Goal: Information Seeking & Learning: Find specific fact

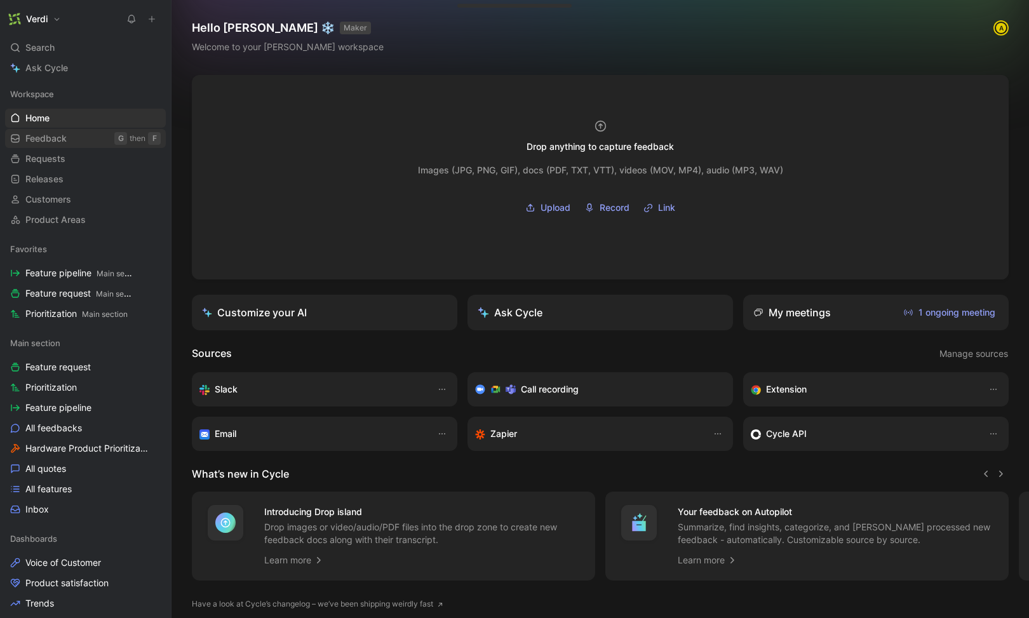
click at [79, 138] on link "Feedback G then F" at bounding box center [85, 138] width 161 height 19
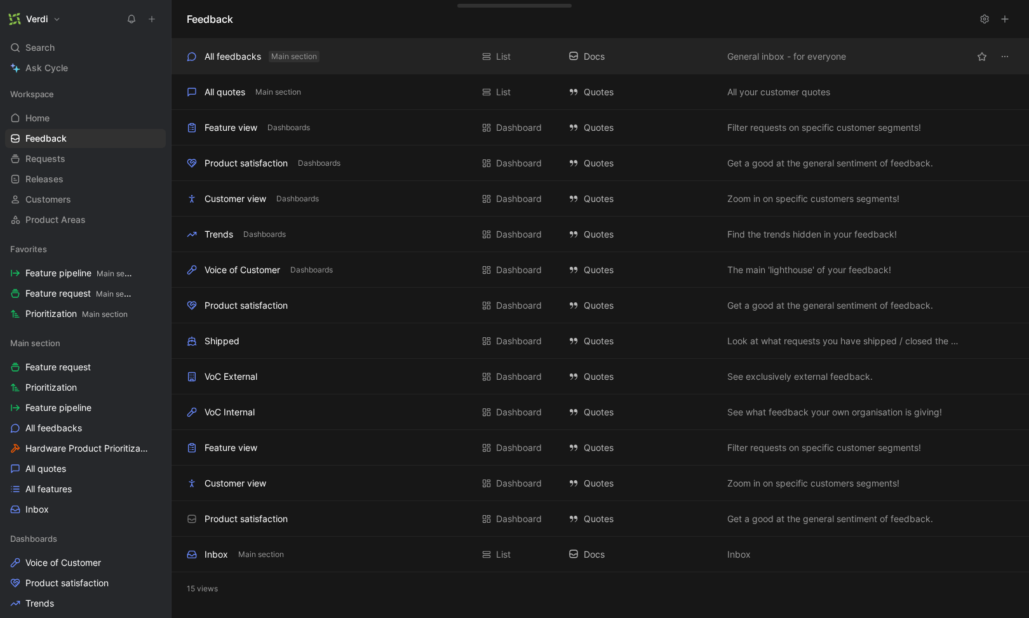
click at [305, 58] on span "Main section" at bounding box center [294, 56] width 46 height 13
click at [352, 53] on div "All feedbacks Main section" at bounding box center [329, 56] width 285 height 15
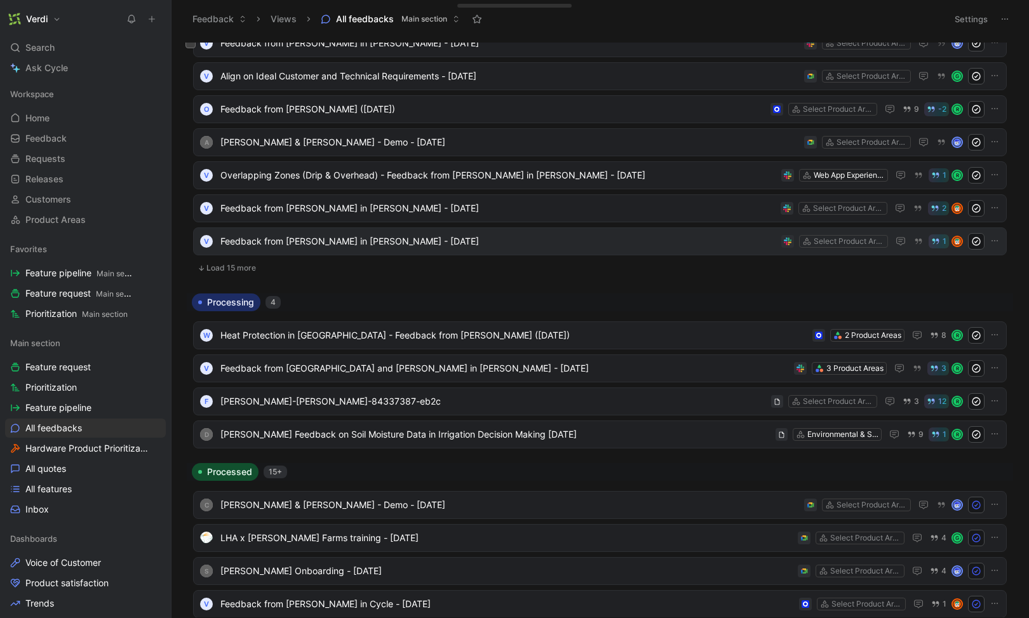
scroll to position [372, 0]
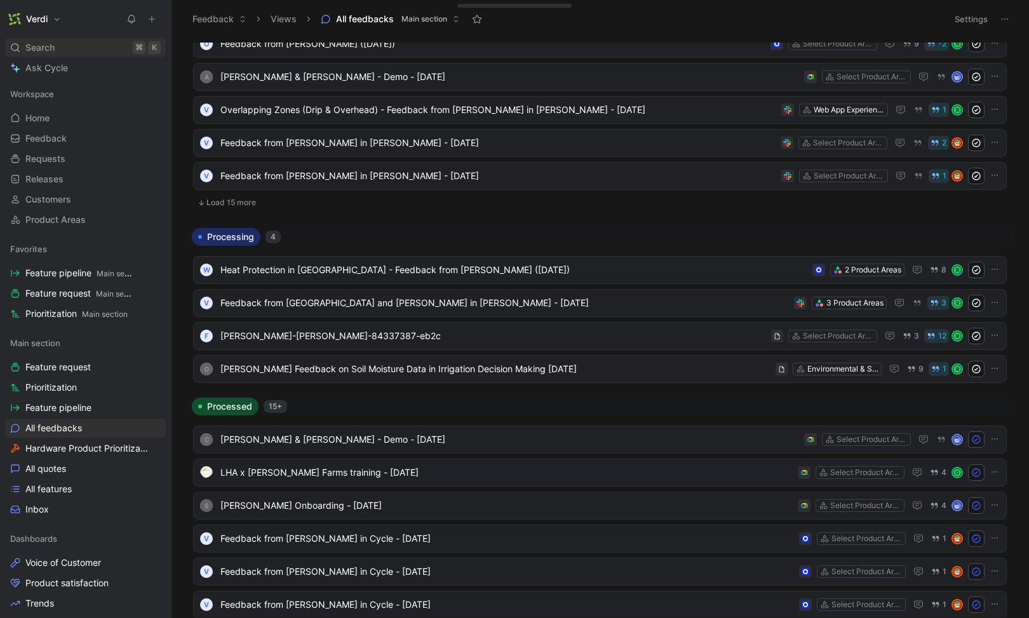
click at [46, 44] on span "Search" at bounding box center [39, 47] width 29 height 15
click at [46, 44] on body "Verdi Search ⌘ K Ask Cycle Workspace Home G then H Feedback G then F Requests G…" at bounding box center [514, 309] width 1029 height 618
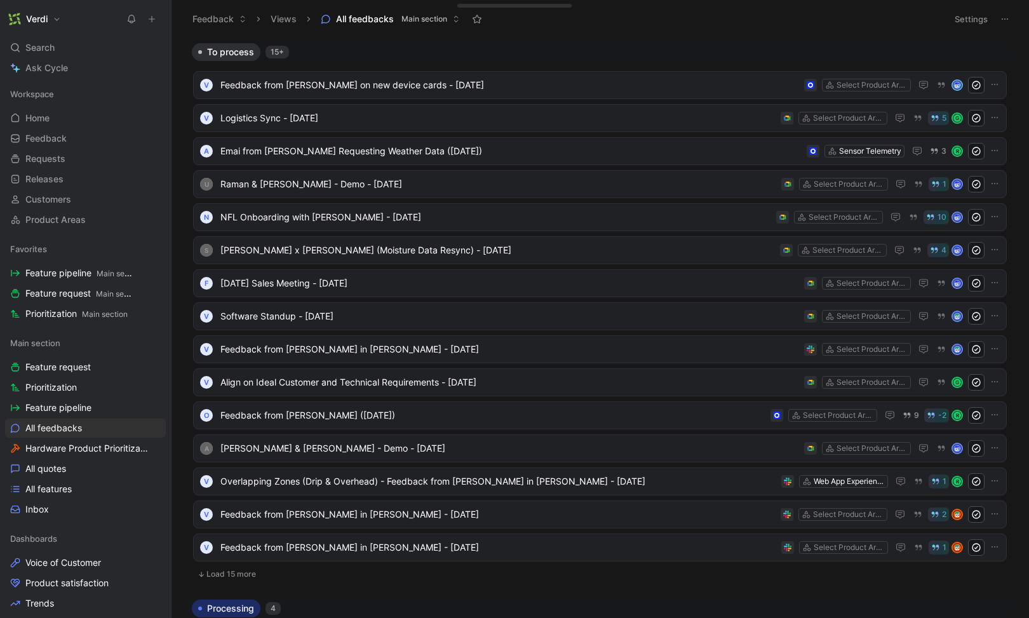
click at [64, 41] on div "Search ⌘ K" at bounding box center [85, 47] width 161 height 19
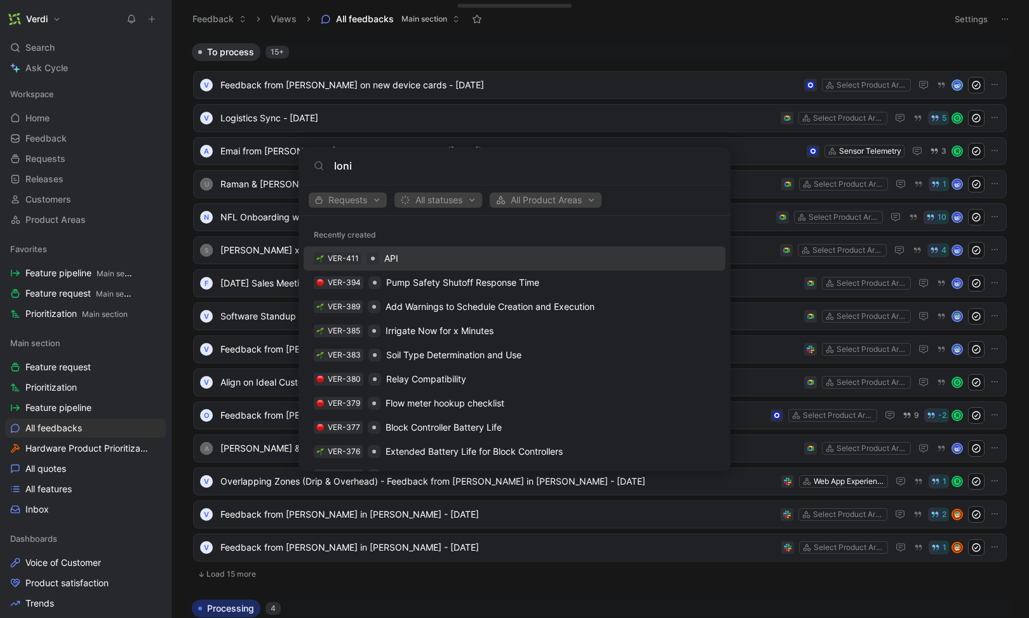
type input "loni"
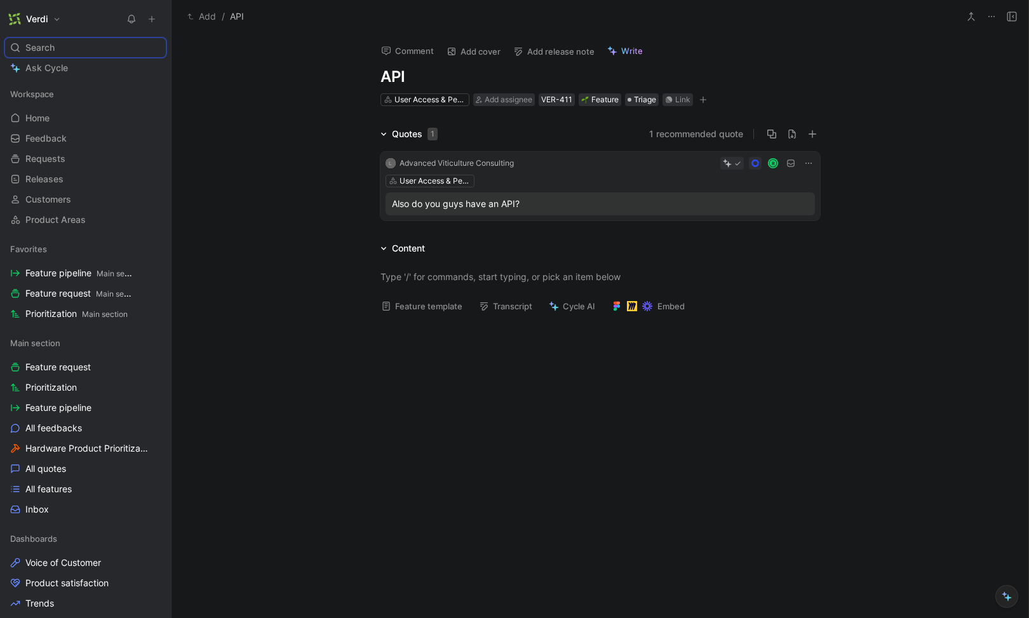
click at [42, 48] on span "Search" at bounding box center [39, 47] width 29 height 15
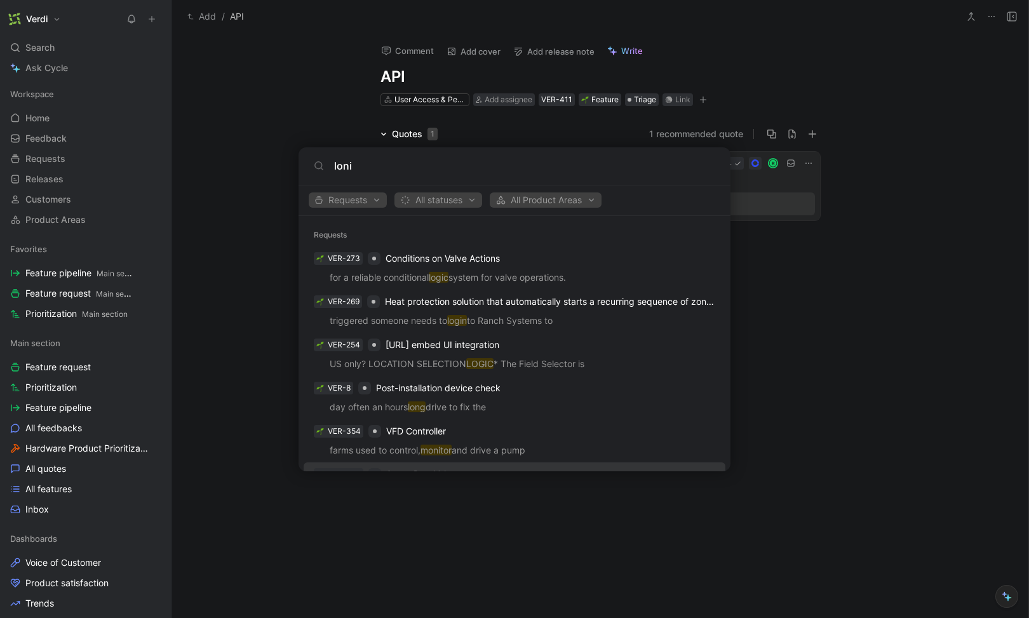
scroll to position [99, 0]
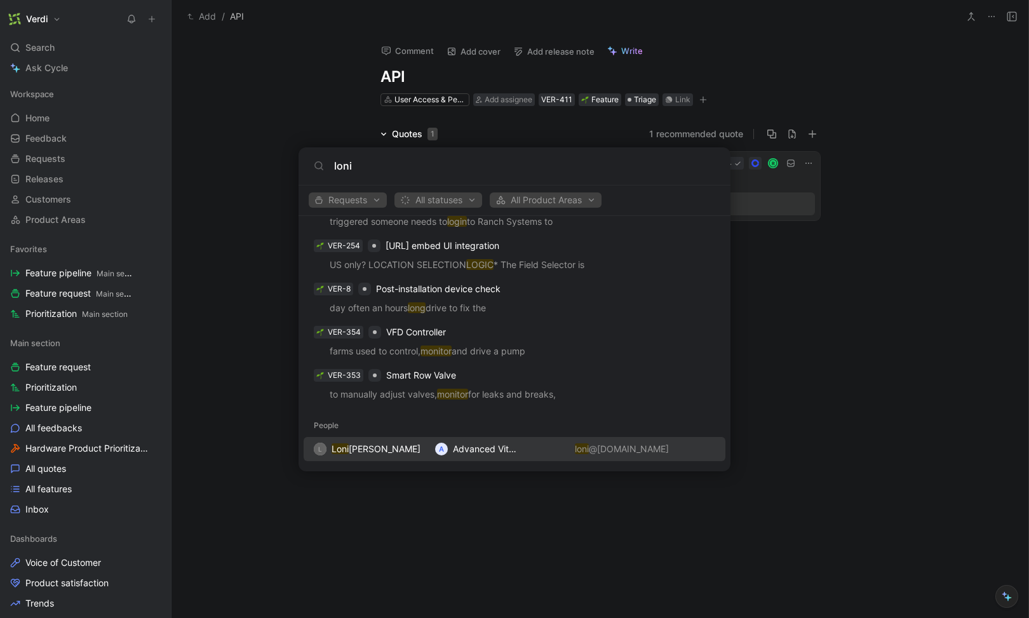
type input "loni"
click at [394, 453] on div "L [PERSON_NAME]" at bounding box center [369, 448] width 111 height 15
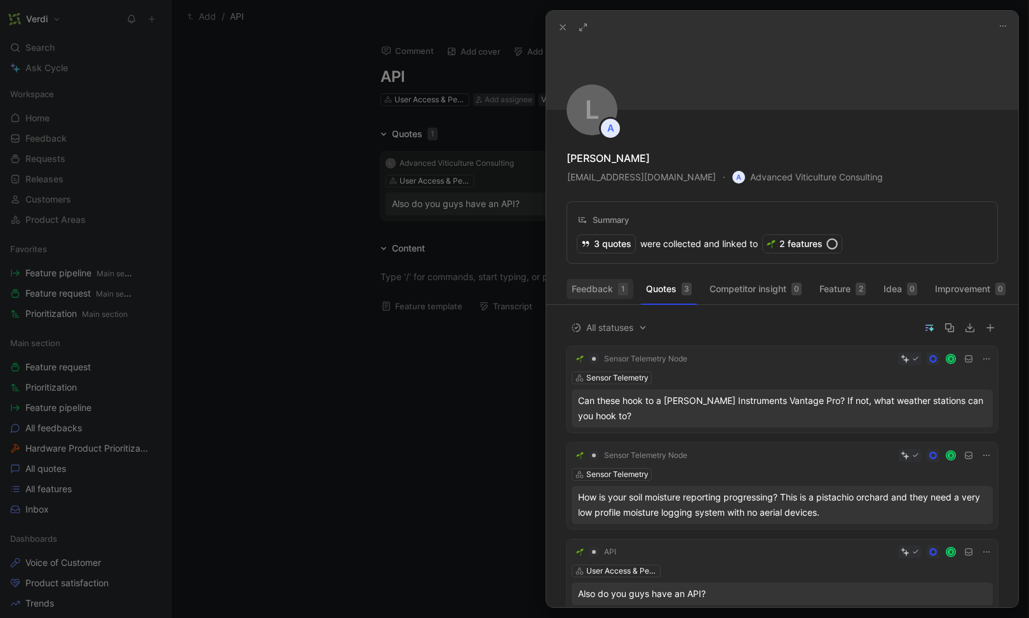
click at [598, 293] on button "Feedback 1" at bounding box center [599, 289] width 67 height 20
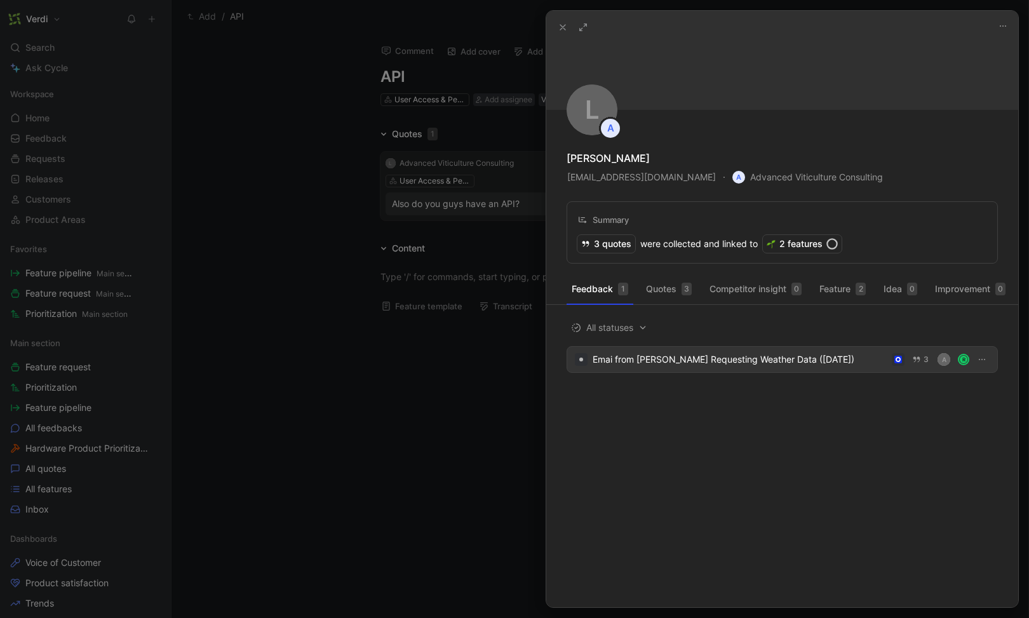
click at [681, 367] on div "Emai from [PERSON_NAME] Requesting Weather Data ([DATE])" at bounding box center [740, 359] width 294 height 15
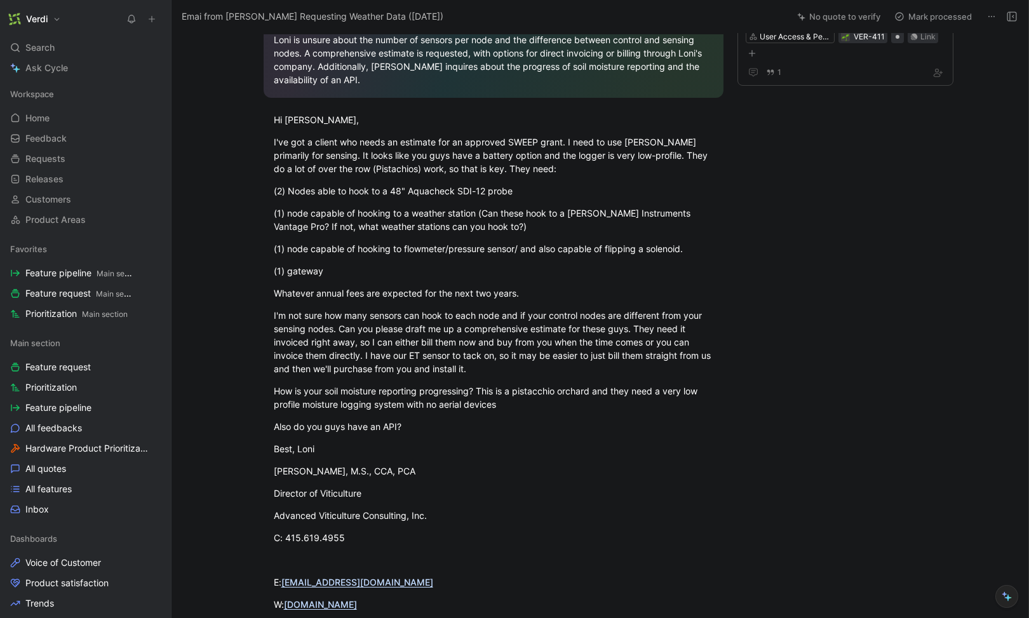
scroll to position [371, 0]
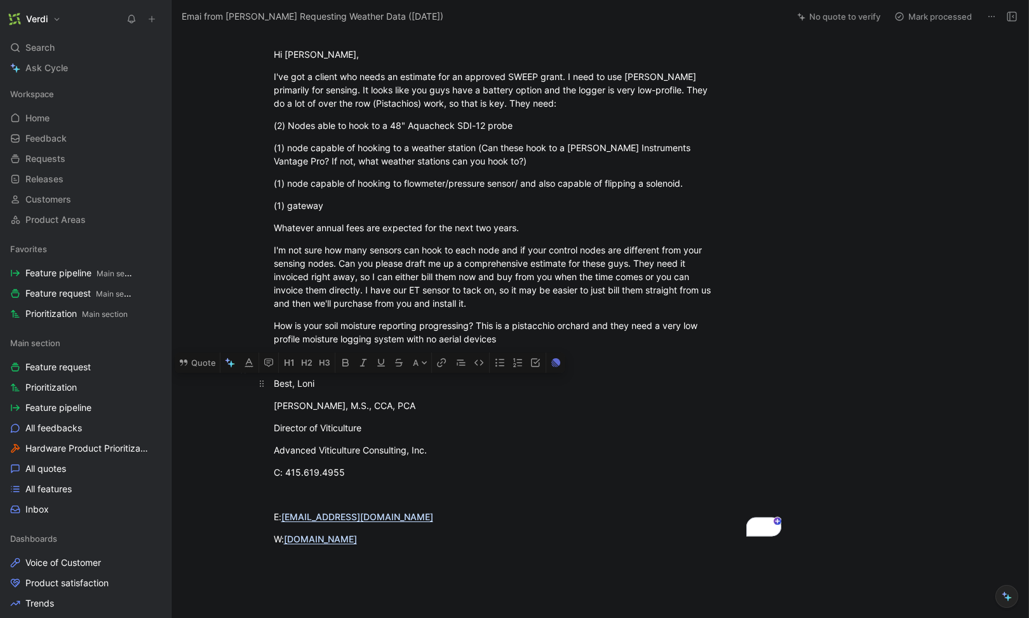
drag, startPoint x: 380, startPoint y: 533, endPoint x: 267, endPoint y: 375, distance: 193.9
click at [267, 375] on div "Overall Summary [PERSON_NAME] from Advanced Viticulture Consulting, Inc. has a …" at bounding box center [493, 157] width 590 height 803
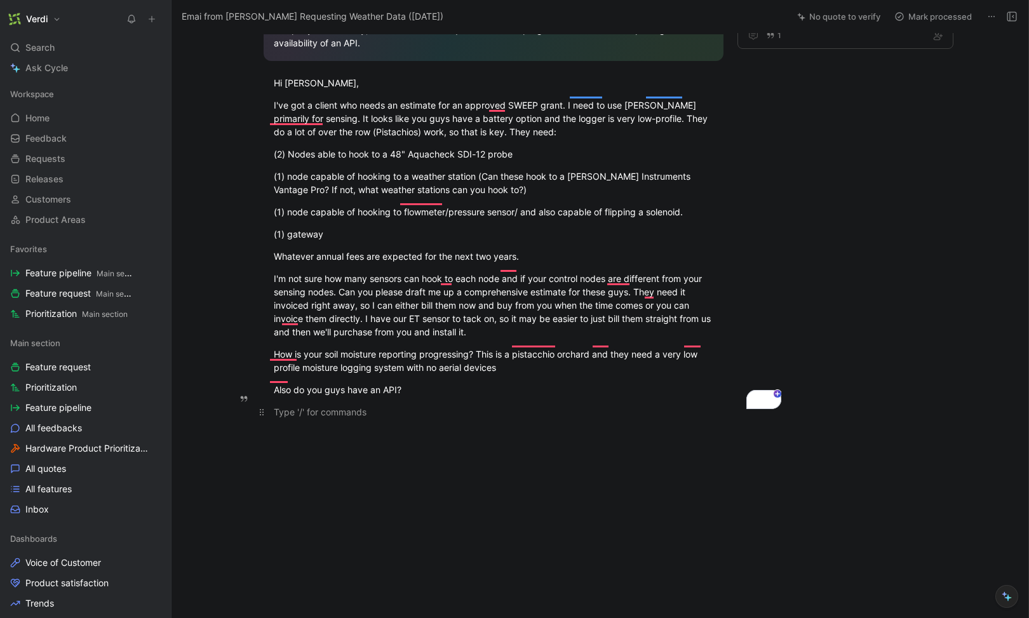
scroll to position [329, 0]
